Goal: Find specific page/section: Find specific page/section

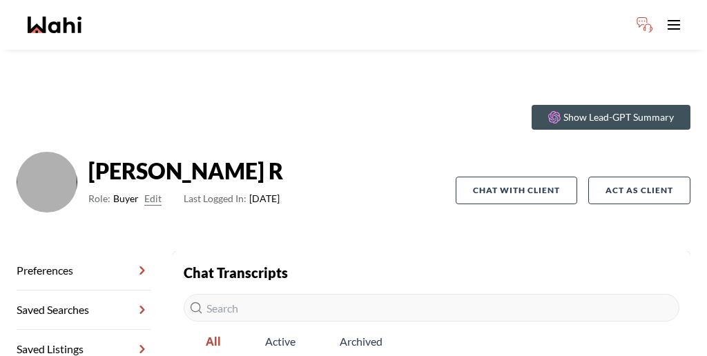
scroll to position [66, 0]
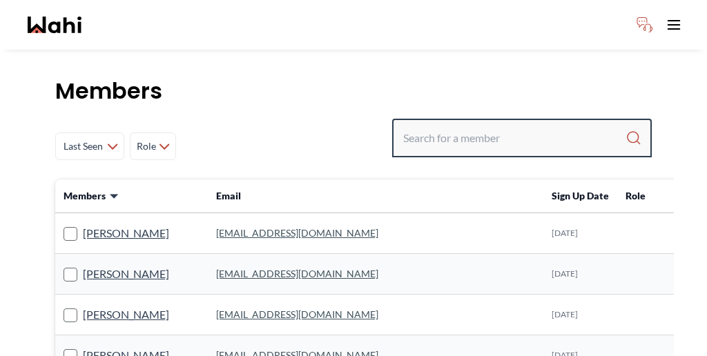
click at [499, 126] on input "Search input" at bounding box center [514, 138] width 222 height 25
paste input "[PERSON_NAME]"
type input "[PERSON_NAME]"
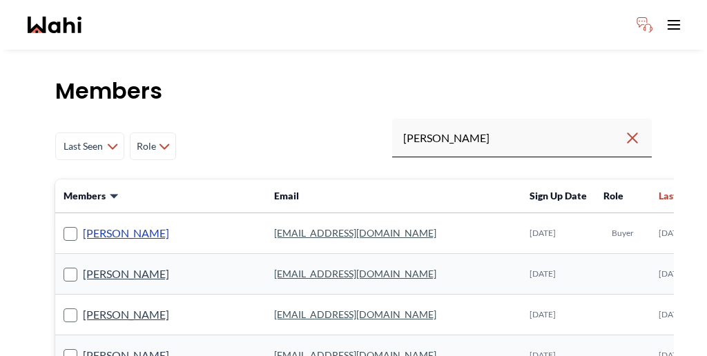
click at [113, 224] on link "[PERSON_NAME]" at bounding box center [126, 233] width 86 height 18
